Goal: Information Seeking & Learning: Stay updated

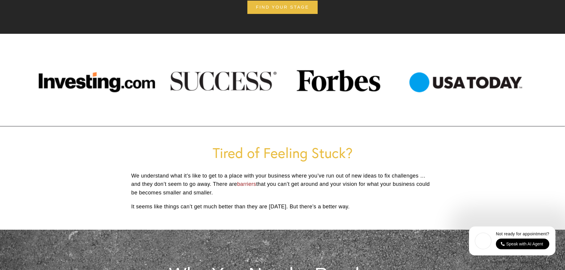
scroll to position [178, 0]
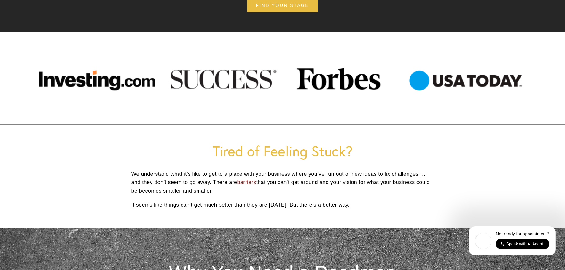
click at [233, 77] on div at bounding box center [282, 78] width 515 height 55
click at [67, 75] on div at bounding box center [282, 78] width 515 height 55
